Goal: Information Seeking & Learning: Find specific fact

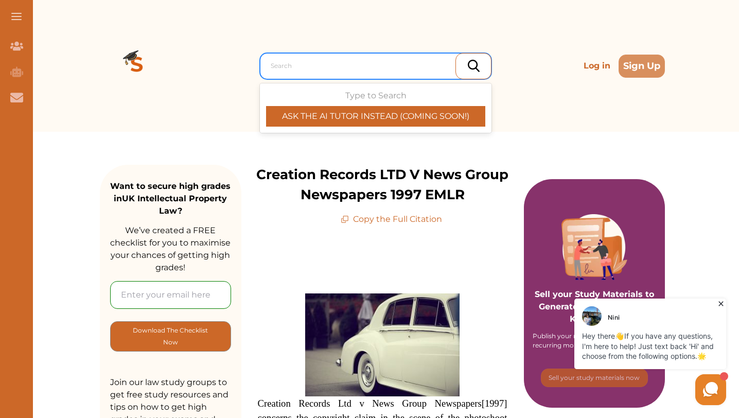
click at [345, 67] on div at bounding box center [378, 66] width 215 height 14
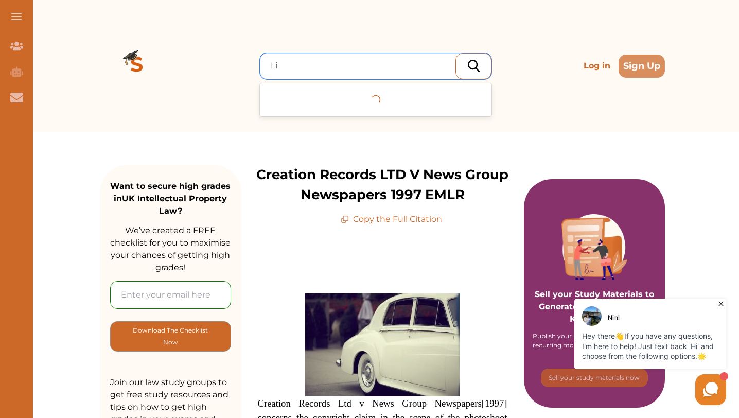
type input "L"
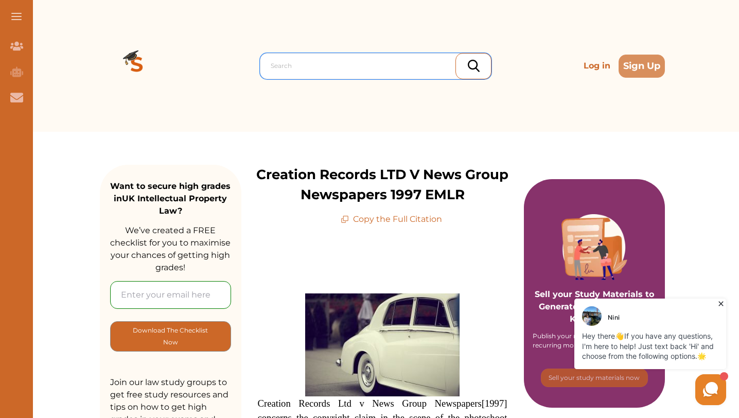
paste input "Copyright, Designs and Patents Act 1988"
type input "Copyright, Designs and Patents Act 1988"
drag, startPoint x: 422, startPoint y: 68, endPoint x: 142, endPoint y: 63, distance: 280.2
click at [142, 63] on div "Search Log in Sign Up" at bounding box center [382, 66] width 565 height 132
paste input "Newspapers Plc v Liverpool Daily Post & Echo Plc"
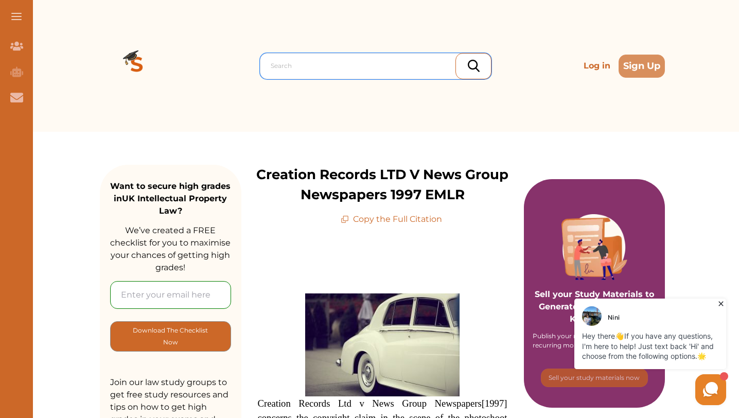
type input "Newspapers Plc v Liverpool Daily Post & Echo Plc"
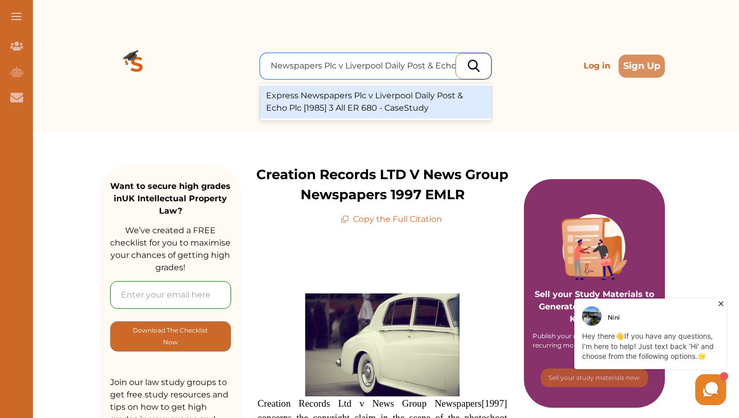
click at [367, 110] on div "Express Newspapers Plc v Liverpool Daily Post & Echo Plc [1985] 3 All ER 680 - …" at bounding box center [376, 101] width 232 height 33
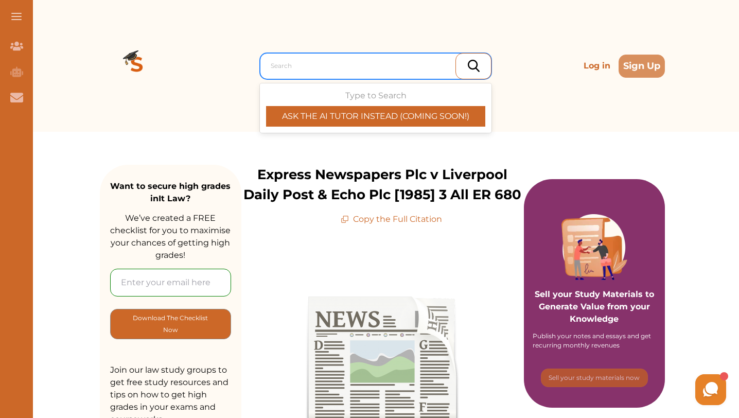
click at [389, 75] on div "Search" at bounding box center [376, 66] width 232 height 26
paste input "Exxon Corporation v Exxon Insurance Consultants Association Ltd (1982)"
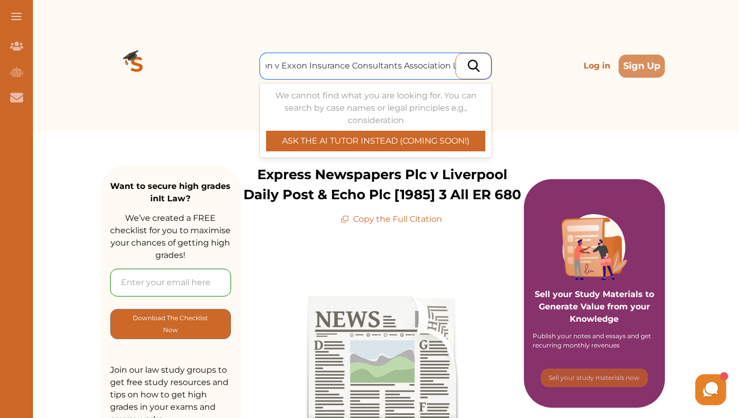
type input "Exxon Corporation v Exxon Insurance Consultants Association Ltd (1982)"
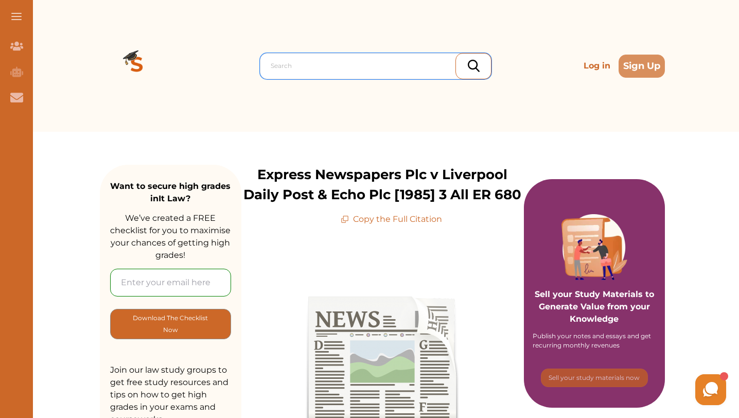
scroll to position [0, 0]
paste input "(1982) Ch. 119"
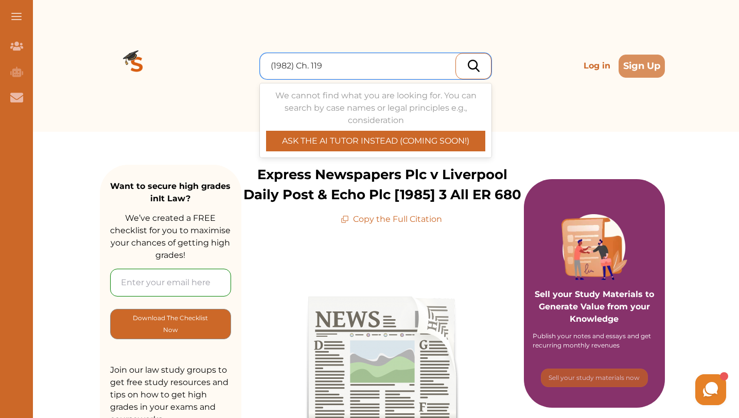
type input "(1982) Ch. 119"
